Goal: Information Seeking & Learning: Learn about a topic

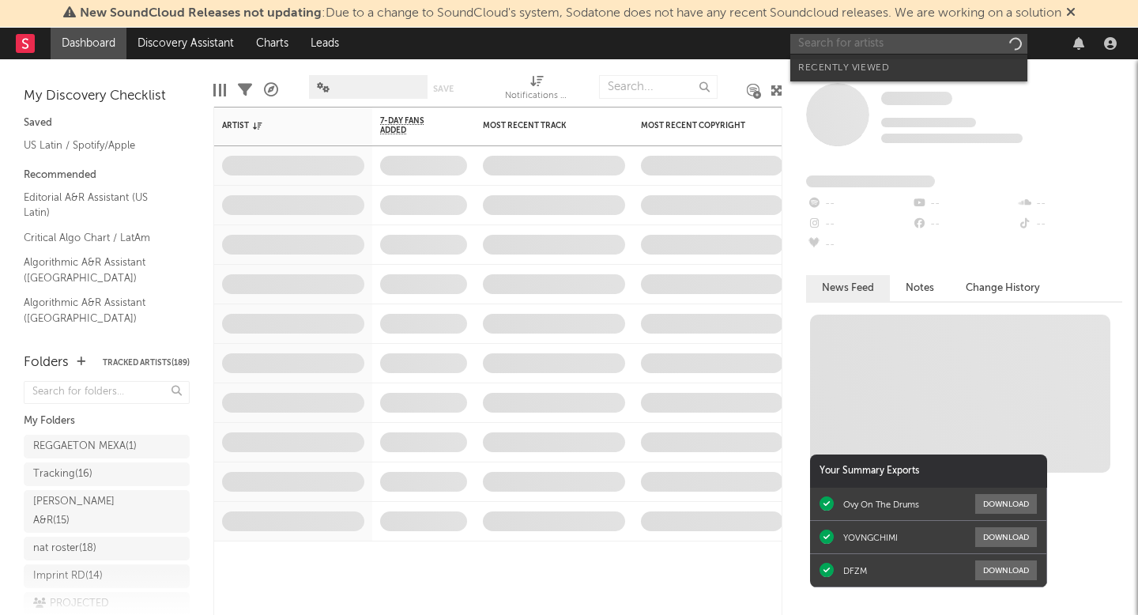
click at [810, 44] on input "text" at bounding box center [908, 44] width 237 height 20
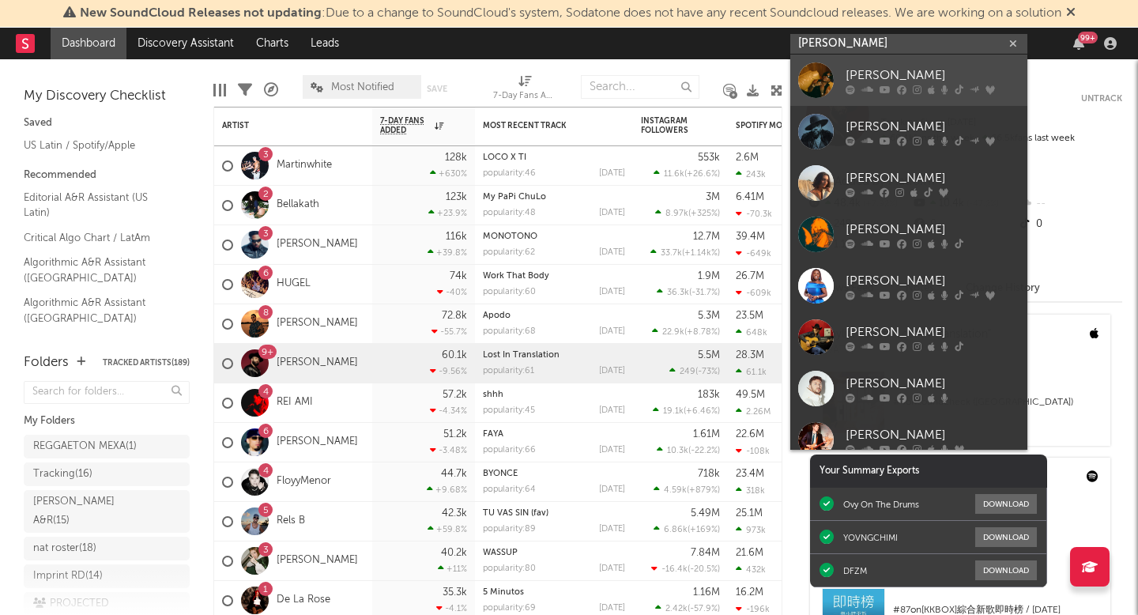
type input "[PERSON_NAME]"
click at [874, 64] on link "[PERSON_NAME]" at bounding box center [908, 80] width 237 height 51
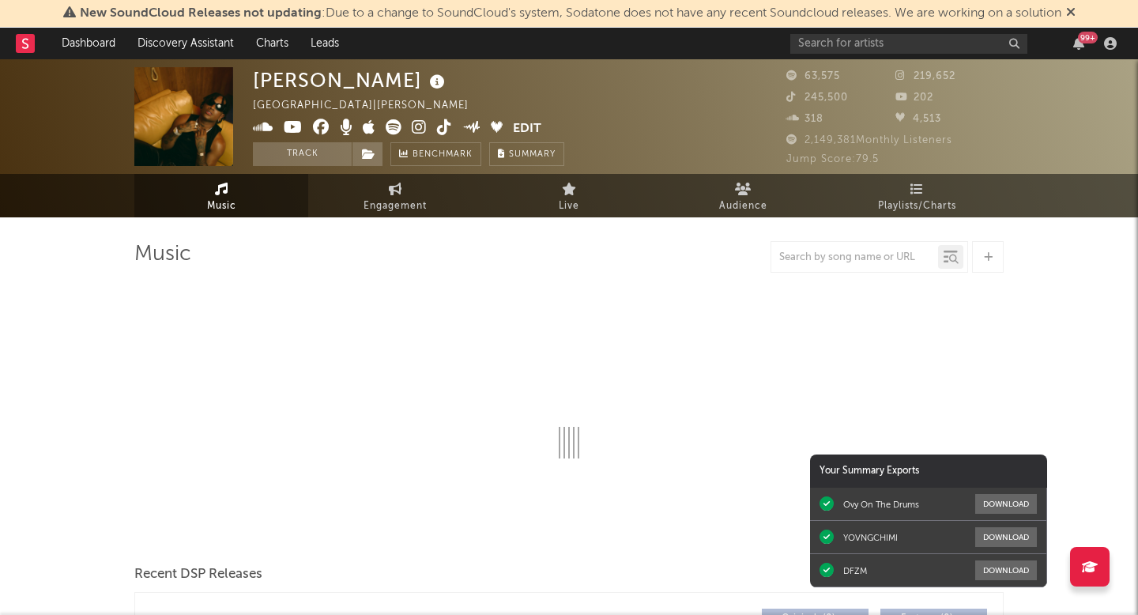
select select "6m"
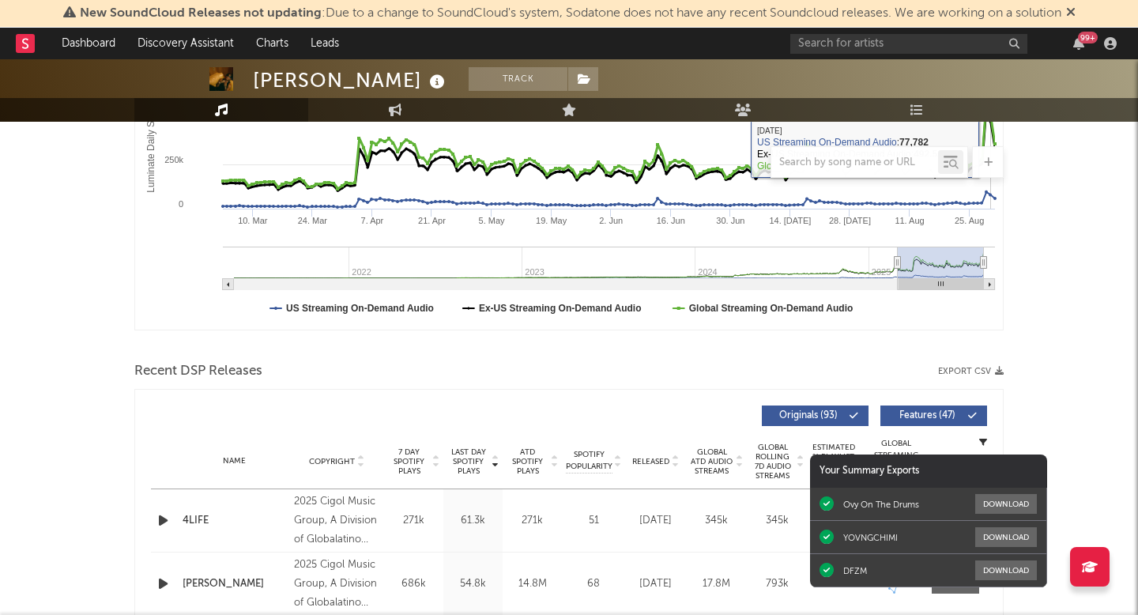
scroll to position [326, 0]
